Goal: Transaction & Acquisition: Obtain resource

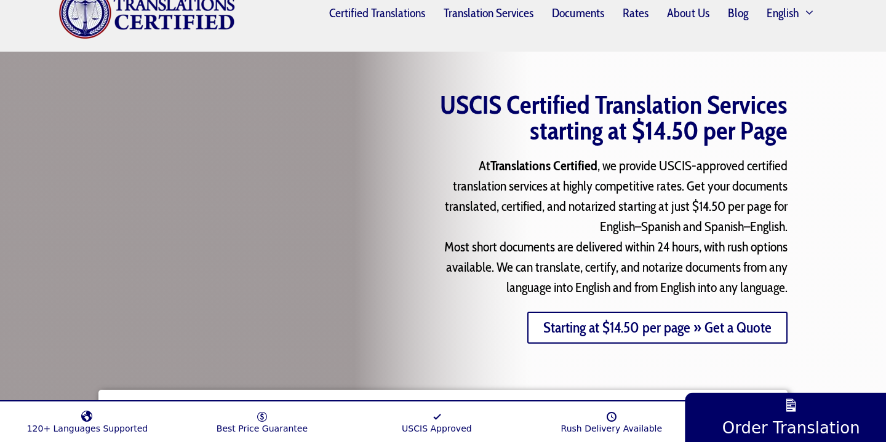
scroll to position [56, 0]
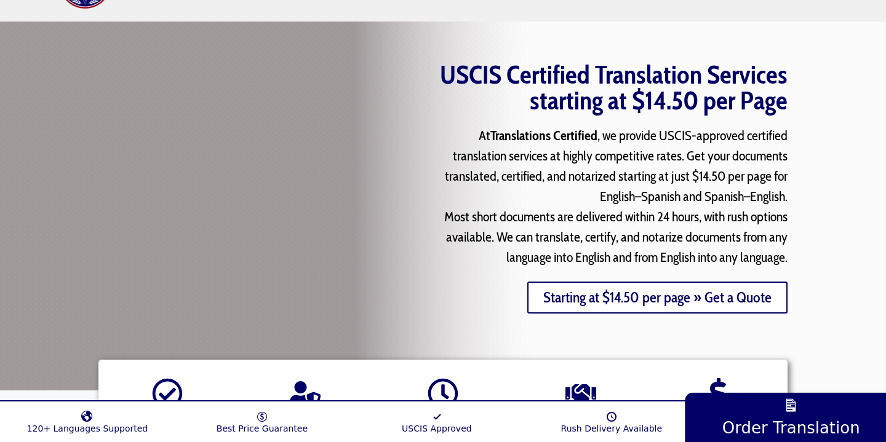
click at [687, 303] on link "Starting at $14.50 per page » Get a Quote" at bounding box center [657, 298] width 260 height 32
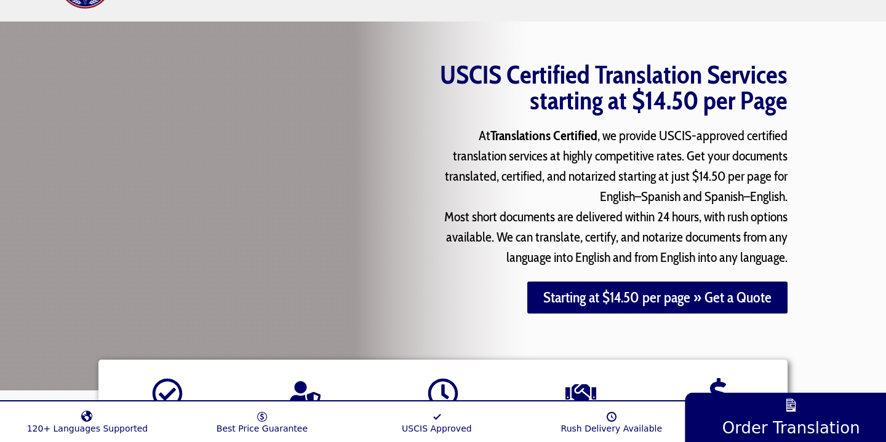
scroll to position [158, 0]
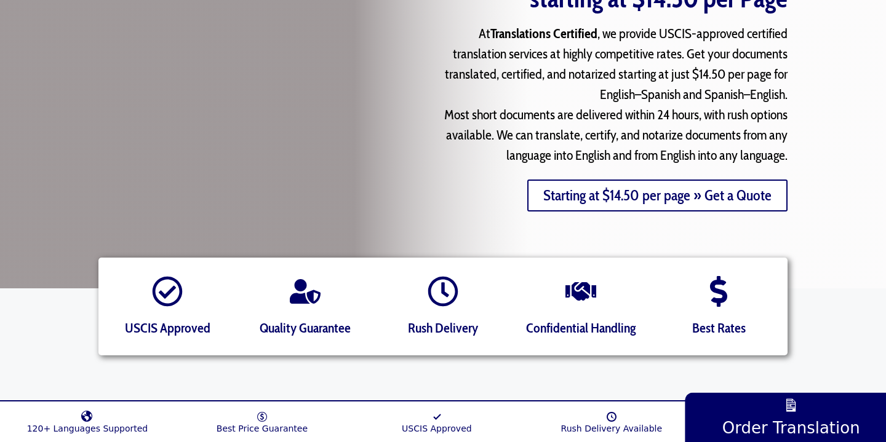
click at [567, 199] on link "Starting at $14.50 per page » Get a Quote" at bounding box center [657, 196] width 260 height 32
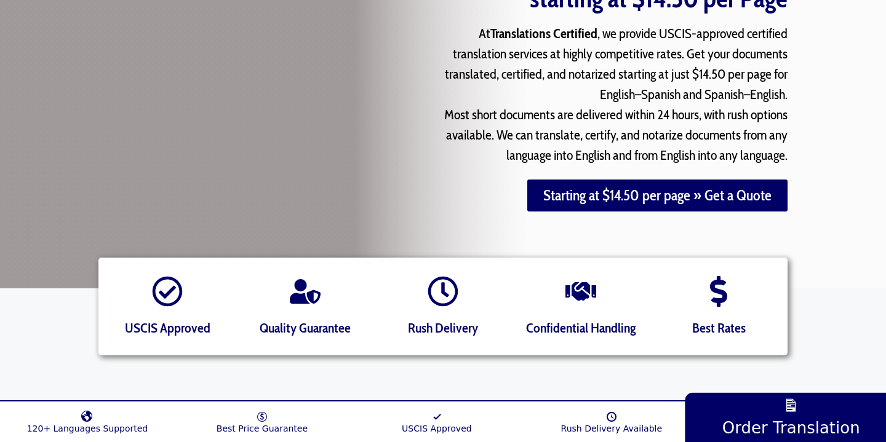
click at [582, 248] on div "Starting at $14.50 per page » Get a Quote" at bounding box center [594, 214] width 388 height 69
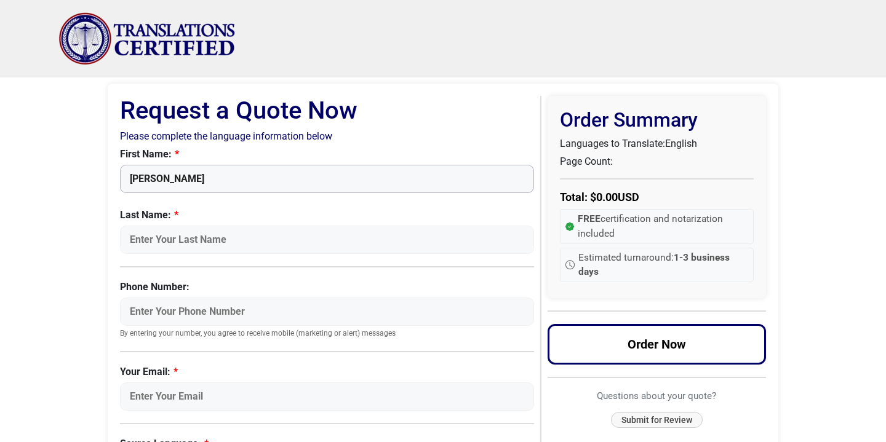
type input "[PERSON_NAME]"
type input "Rutkowski"
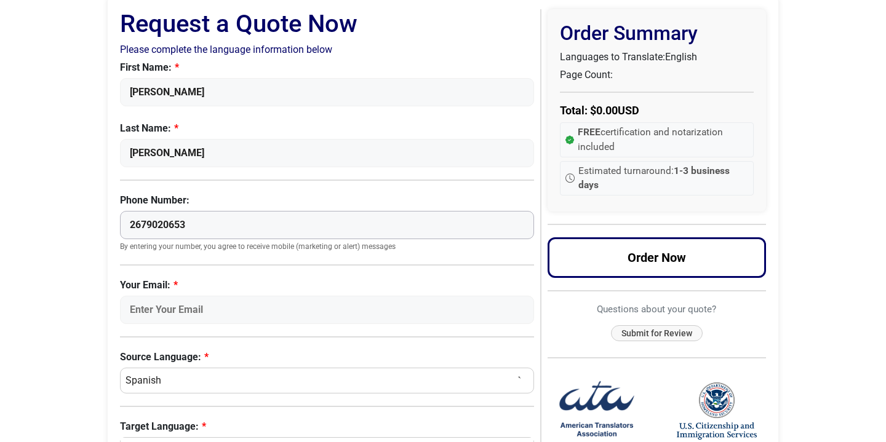
scroll to position [90, 0]
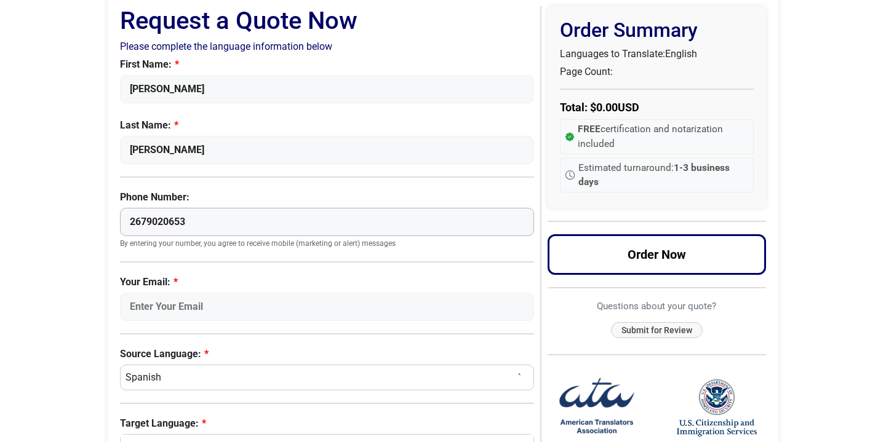
type input "2679020653"
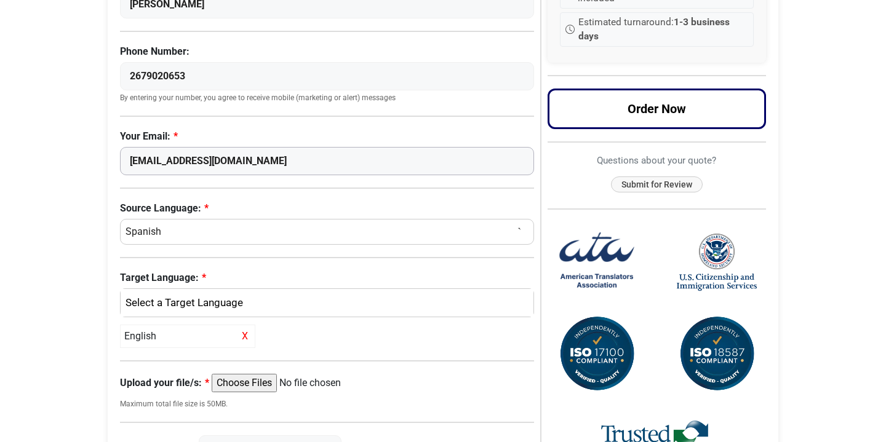
scroll to position [237, 0]
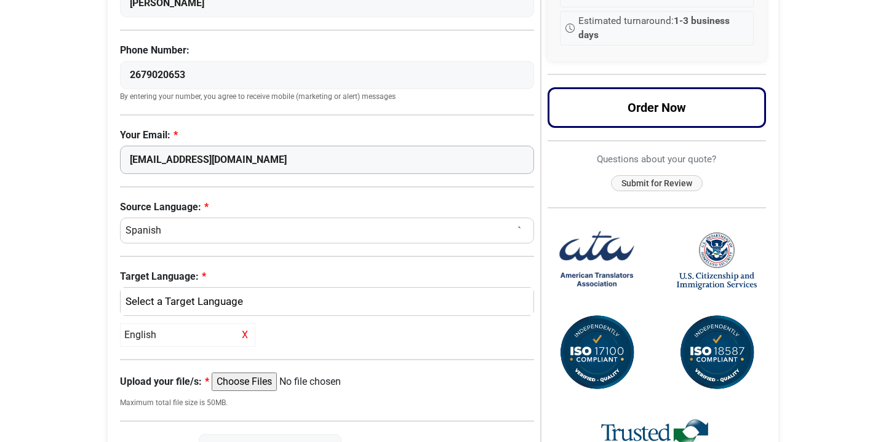
type input "malmo0817@gmail.com"
click at [174, 305] on div "English" at bounding box center [324, 302] width 394 height 16
click at [163, 355] on span "English" at bounding box center [151, 361] width 32 height 15
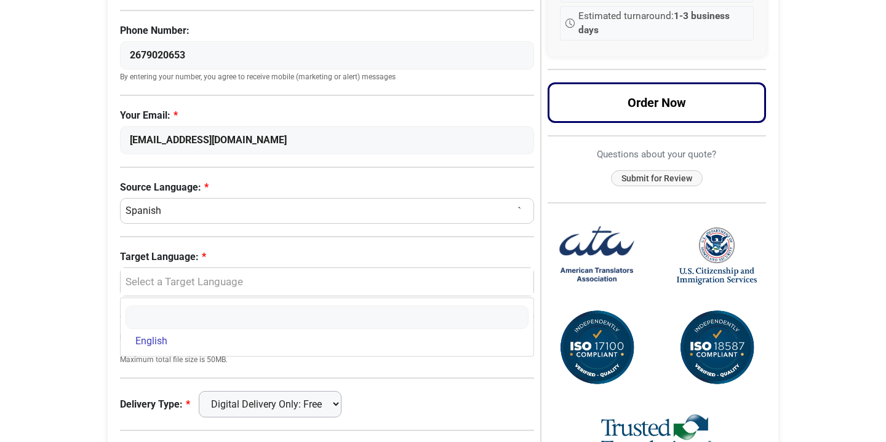
scroll to position [260, 0]
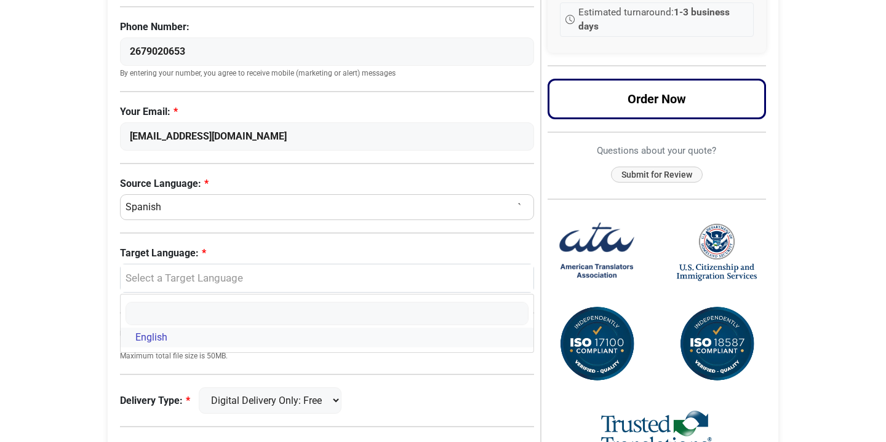
click at [154, 336] on span "English" at bounding box center [151, 337] width 32 height 15
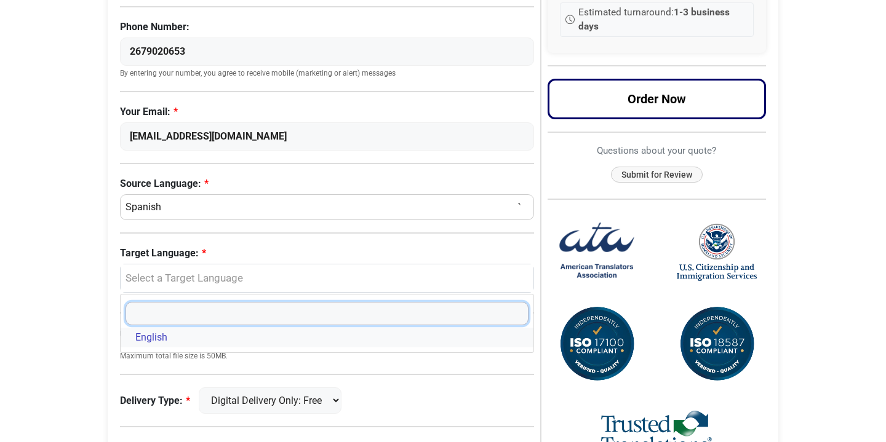
select select "English"
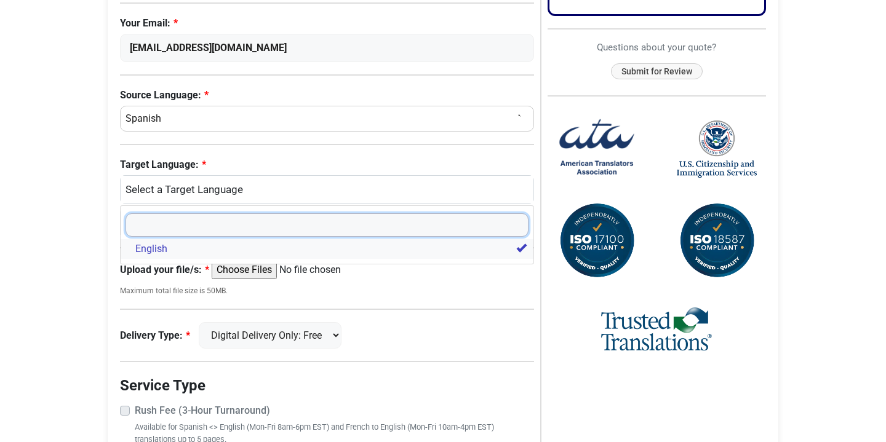
scroll to position [353, 0]
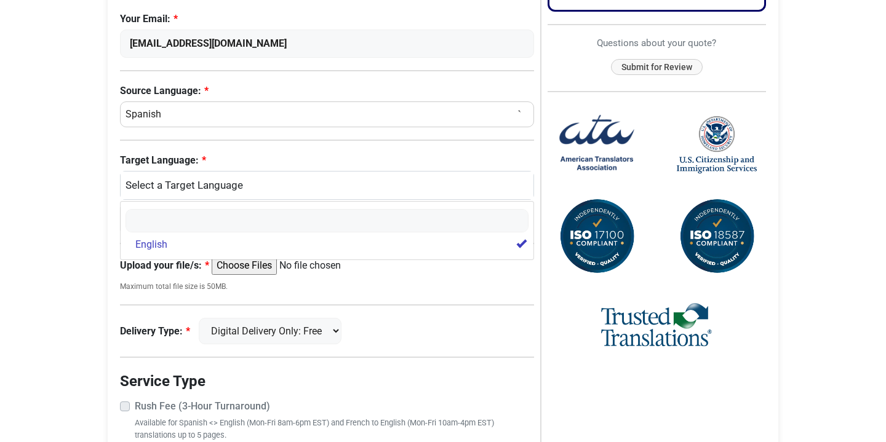
click at [269, 272] on input "Upload your file/s:" at bounding box center [306, 266] width 188 height 18
type input "C:\fakepath\birth certificate.pdf"
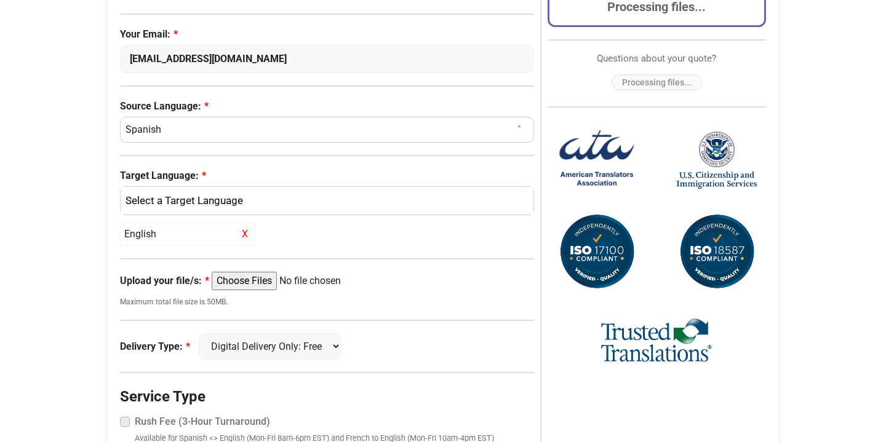
scroll to position [330, 0]
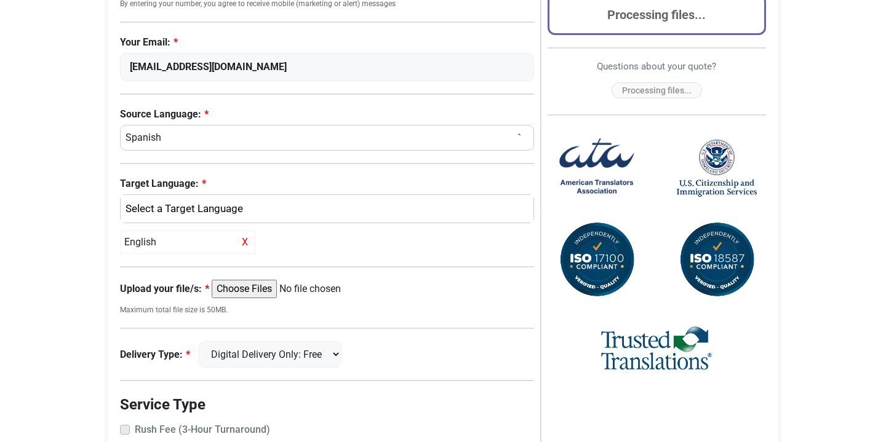
click at [198, 238] on div "English X" at bounding box center [187, 242] width 135 height 23
click at [210, 206] on div "English" at bounding box center [324, 209] width 394 height 16
click at [168, 270] on link "English" at bounding box center [327, 268] width 413 height 20
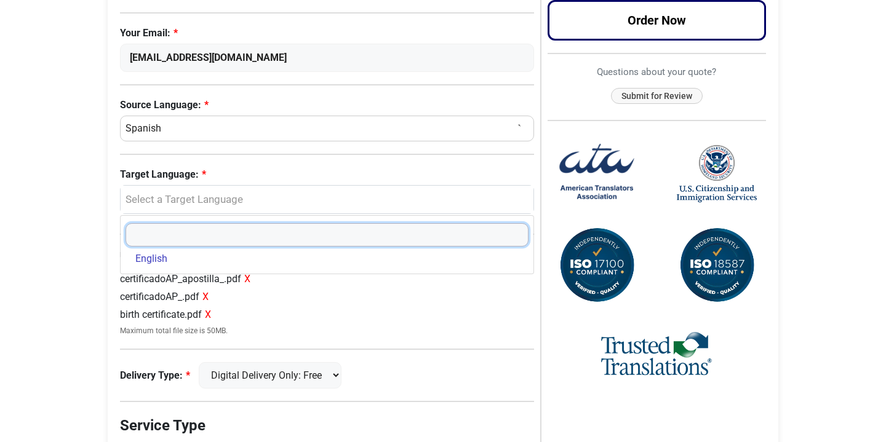
scroll to position [338, 0]
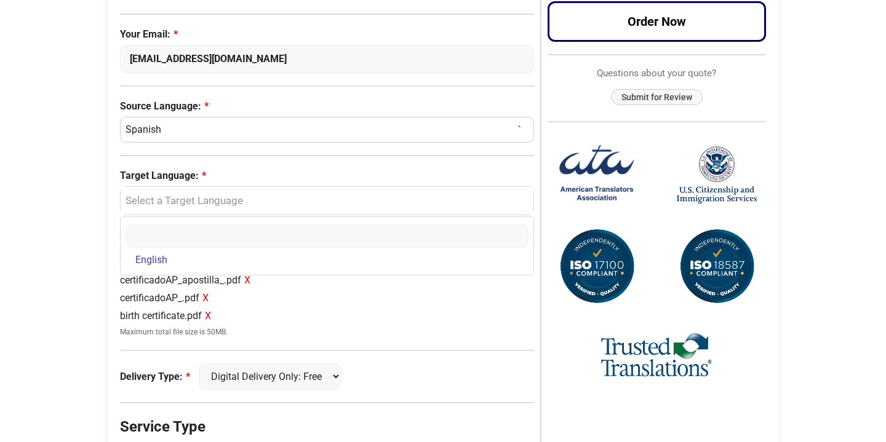
click at [178, 291] on div "certificadoAP_.pdf X" at bounding box center [327, 298] width 414 height 15
click at [260, 208] on div "Select a Target Language" at bounding box center [327, 201] width 413 height 28
click at [155, 259] on span "English" at bounding box center [151, 260] width 32 height 15
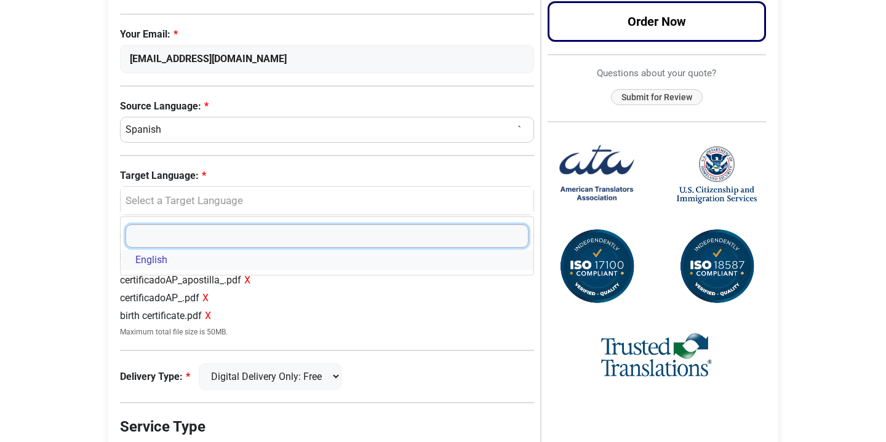
select select "English"
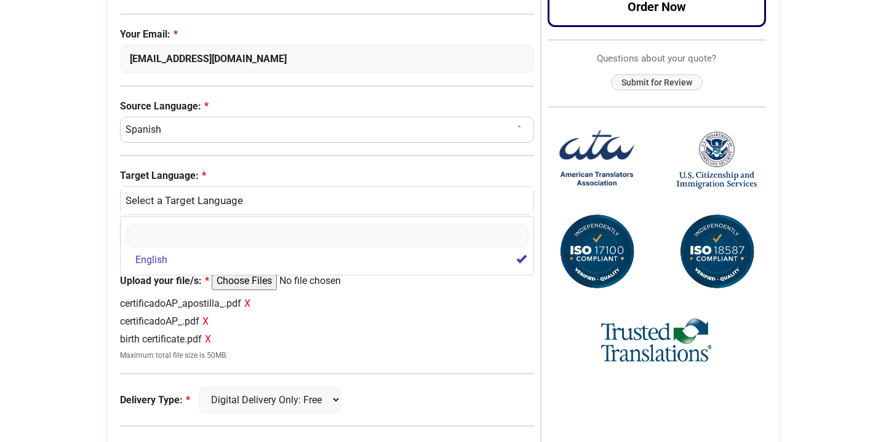
click at [364, 350] on small "Maximum total file size is 50MB." at bounding box center [327, 355] width 414 height 11
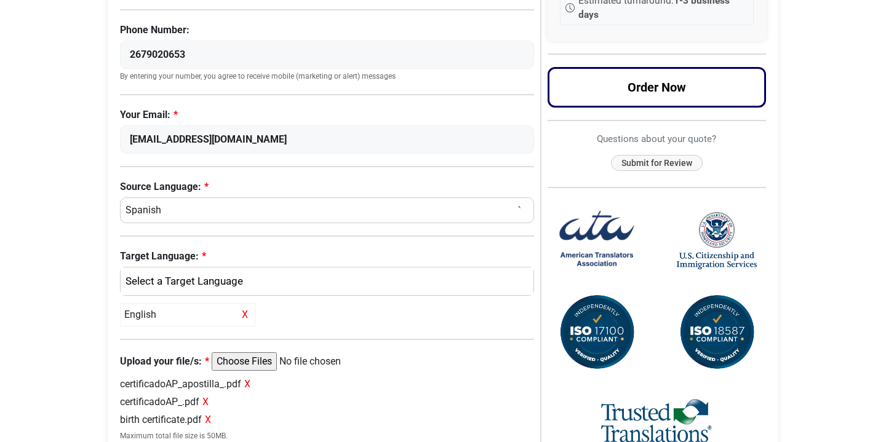
scroll to position [269, 0]
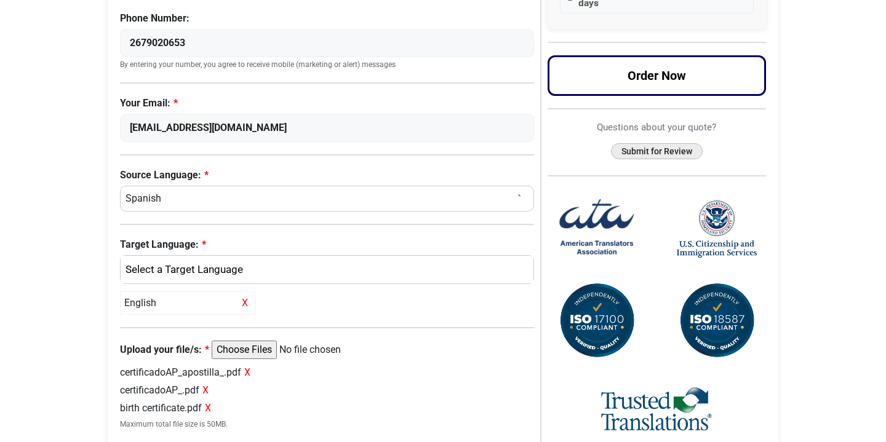
click at [639, 151] on button "Submit for Review" at bounding box center [657, 151] width 92 height 17
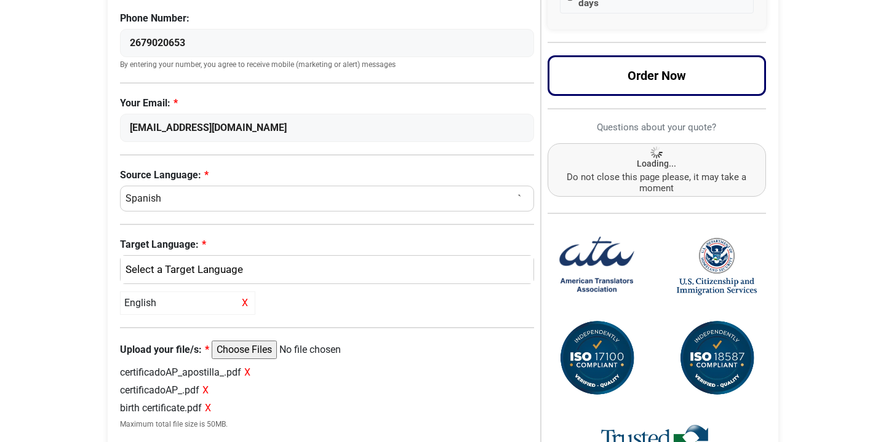
click at [608, 254] on img at bounding box center [597, 266] width 80 height 80
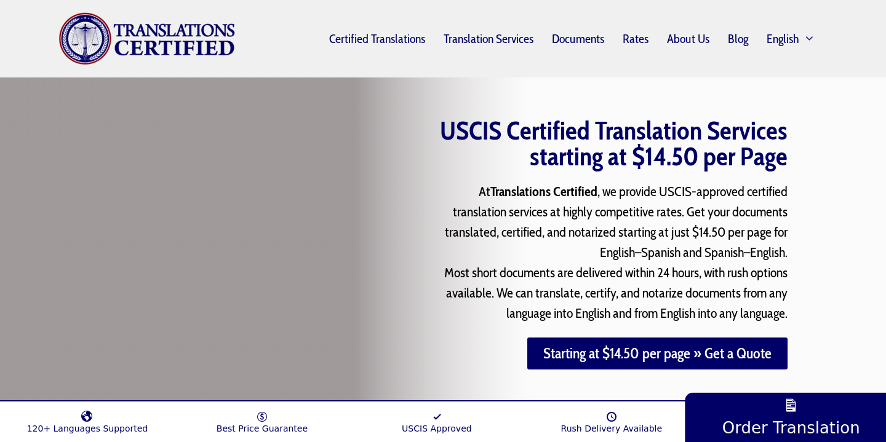
click at [202, 38] on img "Site" at bounding box center [146, 38] width 177 height 53
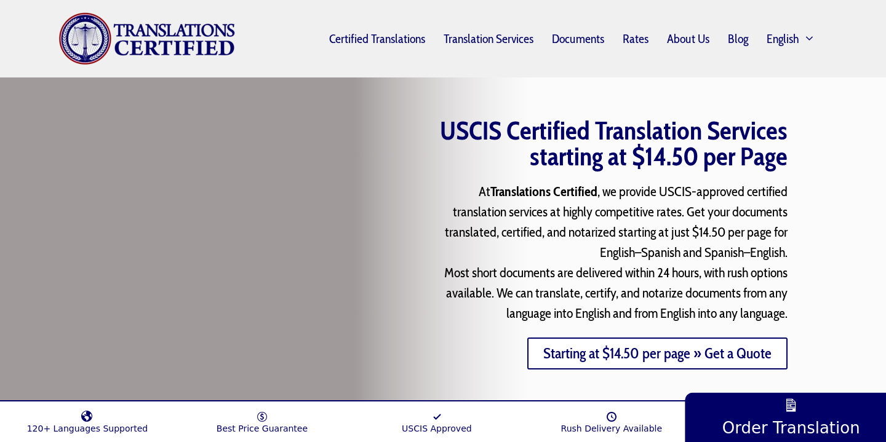
click at [571, 344] on link "Starting at $14.50 per page » Get a Quote" at bounding box center [657, 354] width 260 height 32
click at [575, 356] on link "Starting at $14.50 per page » Get a Quote" at bounding box center [657, 354] width 260 height 32
